Goal: Task Accomplishment & Management: Manage account settings

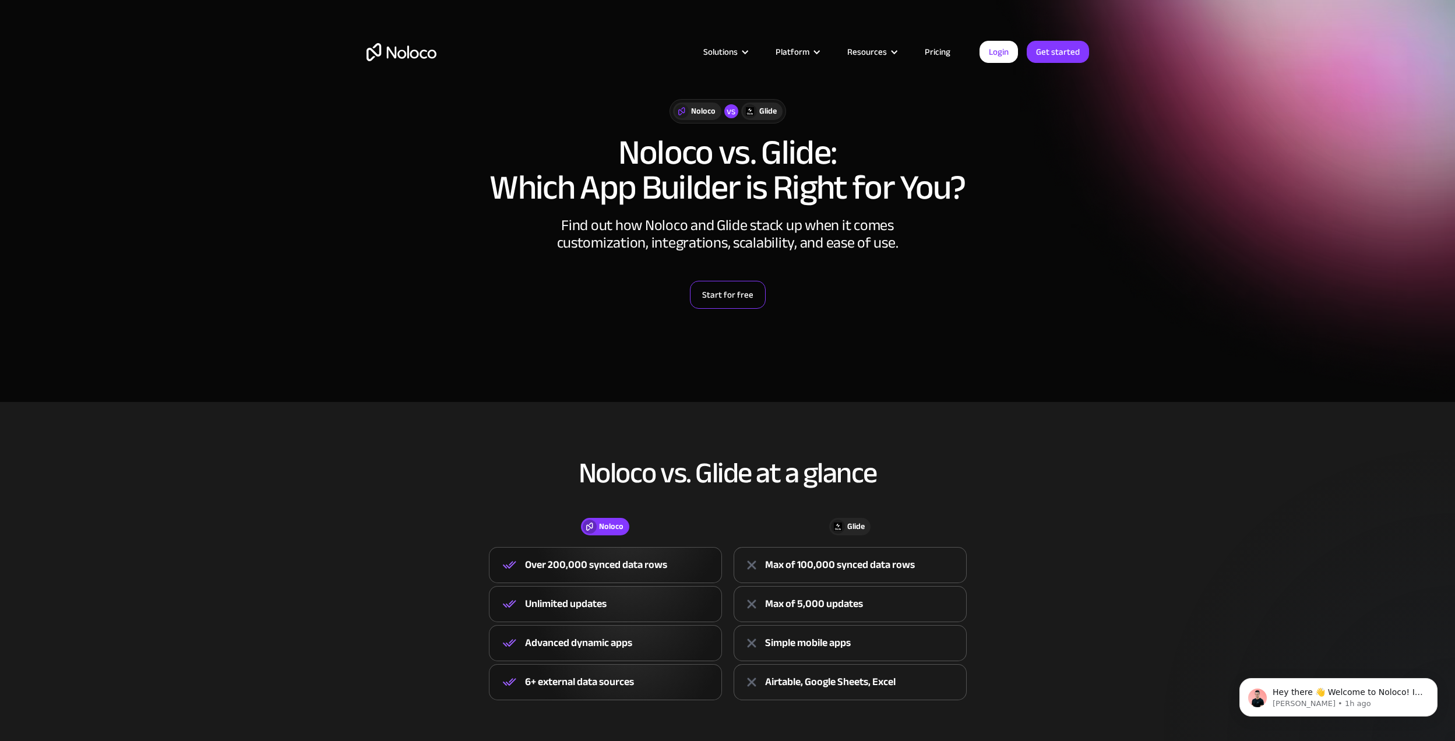
click at [720, 299] on link "Start for free" at bounding box center [728, 295] width 76 height 28
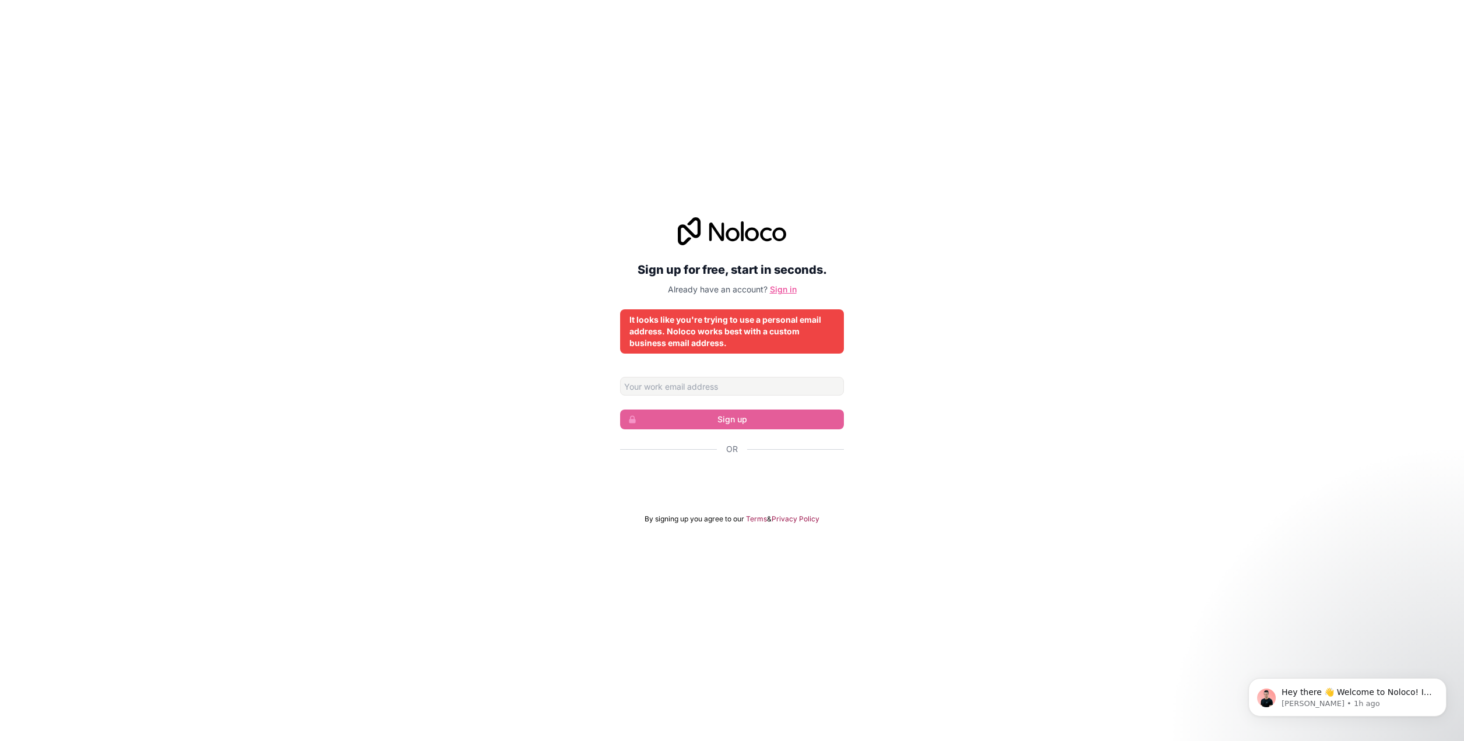
click at [790, 292] on link "Sign in" at bounding box center [783, 289] width 27 height 10
